Goal: Transaction & Acquisition: Purchase product/service

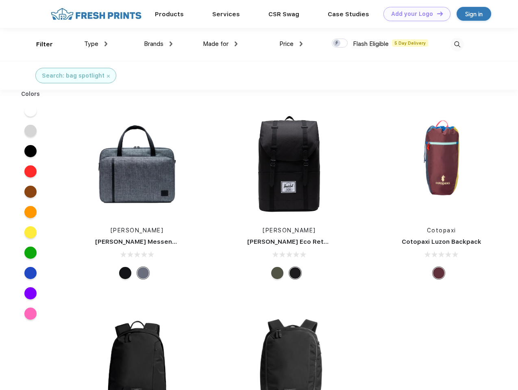
scroll to position [0, 0]
click at [414, 14] on link "Add your Logo Design Tool" at bounding box center [417, 14] width 67 height 14
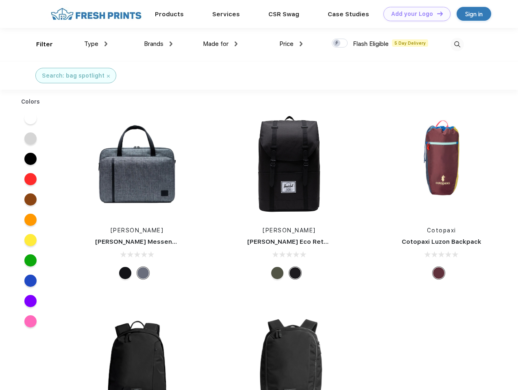
click at [0, 0] on div "Design Tool" at bounding box center [0, 0] width 0 height 0
click at [436, 13] on link "Add your Logo Design Tool" at bounding box center [417, 14] width 67 height 14
click at [39, 44] on div "Filter" at bounding box center [44, 44] width 17 height 9
click at [96, 44] on span "Type" at bounding box center [91, 43] width 14 height 7
click at [158, 44] on span "Brands" at bounding box center [154, 43] width 20 height 7
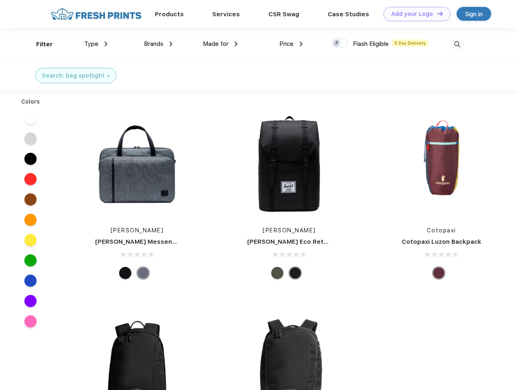
click at [220, 44] on span "Made for" at bounding box center [216, 43] width 26 height 7
click at [291, 44] on span "Price" at bounding box center [286, 43] width 14 height 7
click at [340, 44] on div at bounding box center [340, 43] width 16 height 9
click at [337, 44] on input "checkbox" at bounding box center [334, 40] width 5 height 5
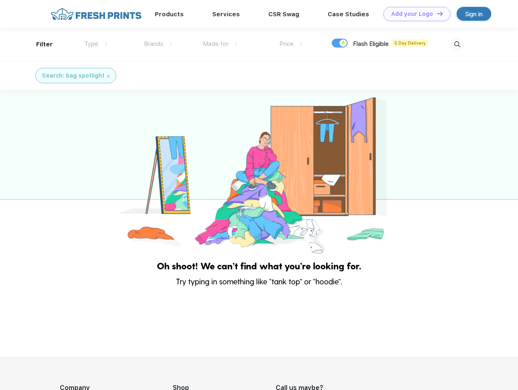
click at [457, 44] on img at bounding box center [457, 44] width 13 height 13
